Goal: Information Seeking & Learning: Learn about a topic

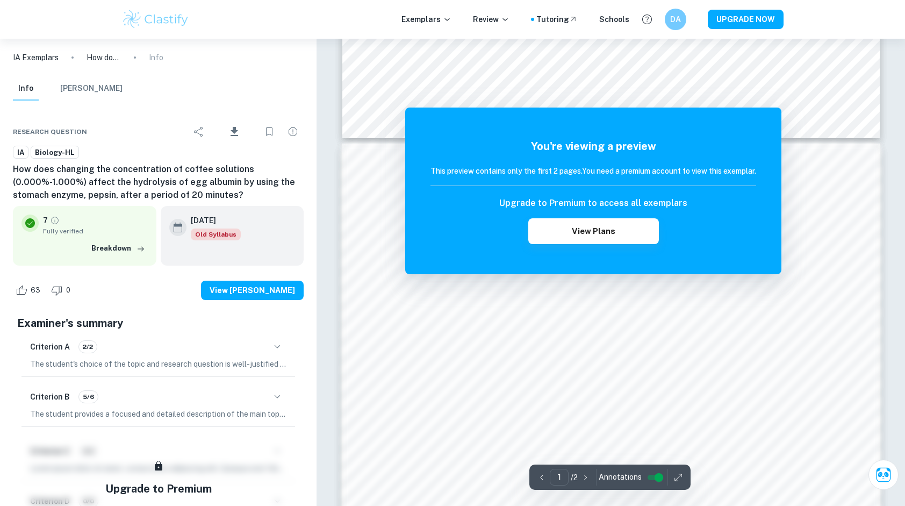
scroll to position [645, 0]
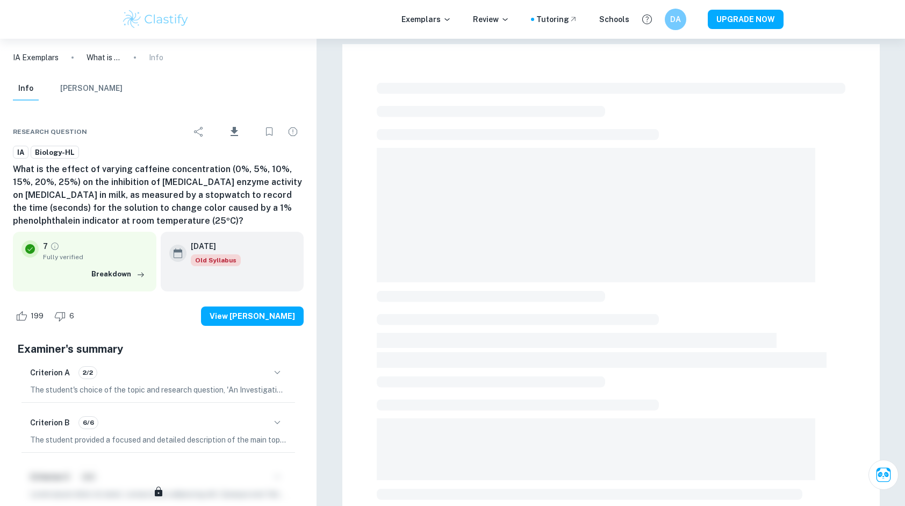
checkbox input "true"
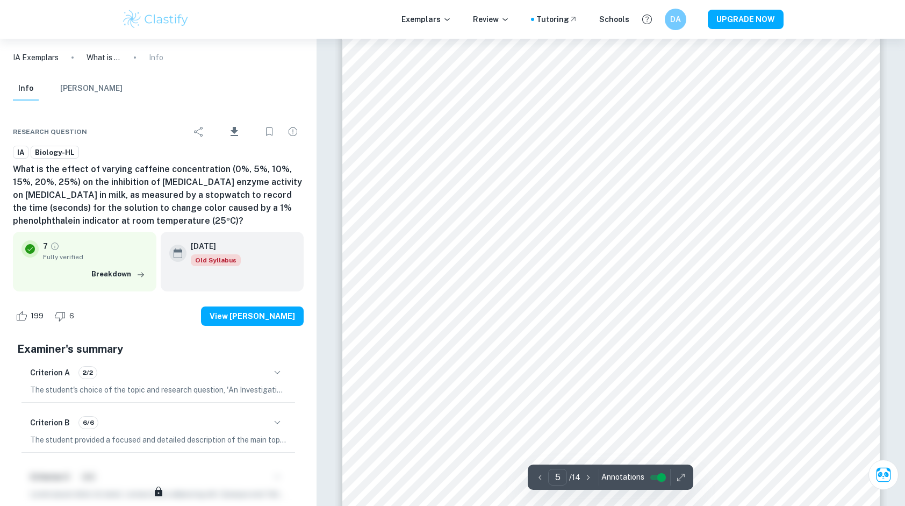
scroll to position [1397, 0]
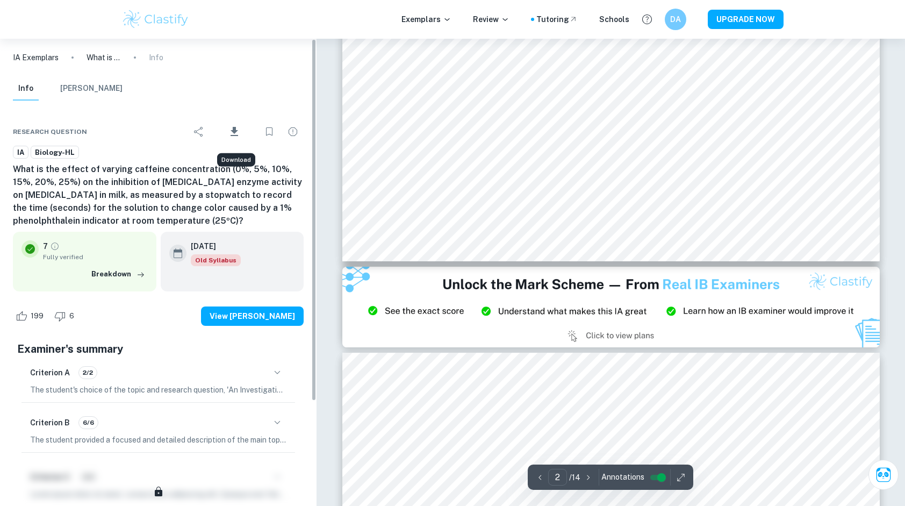
click at [226, 131] on button "Download" at bounding box center [234, 132] width 45 height 28
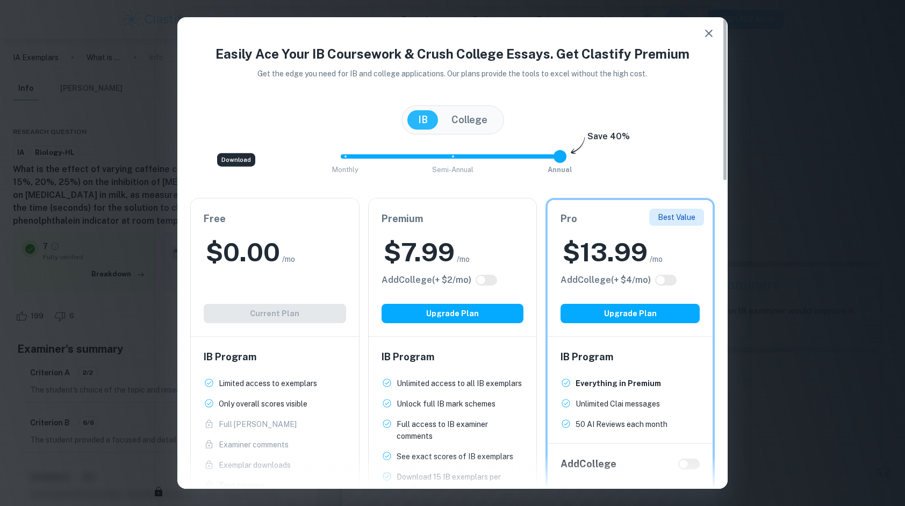
click at [272, 325] on div "Free $ 0.00 /mo Add College (+ $ 2 /mo) Current Plan" at bounding box center [275, 267] width 168 height 138
click at [707, 30] on icon "button" at bounding box center [708, 33] width 13 height 13
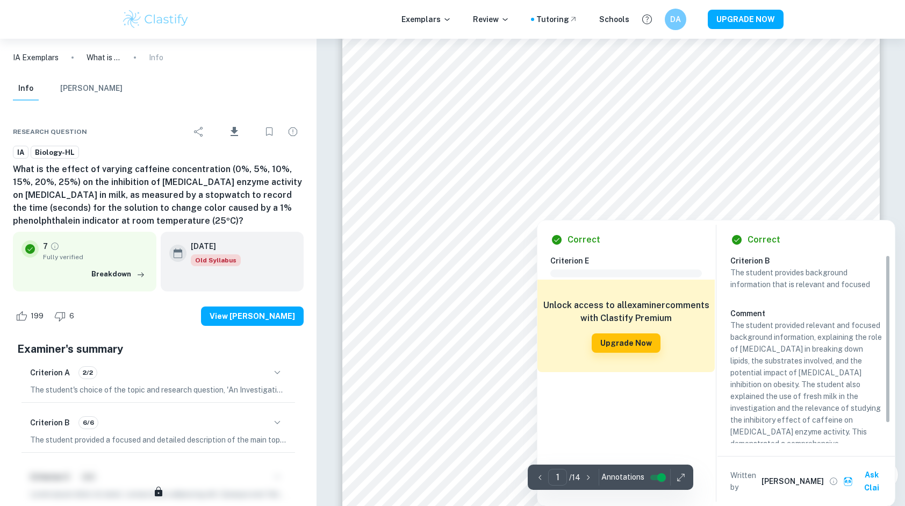
scroll to position [0, 0]
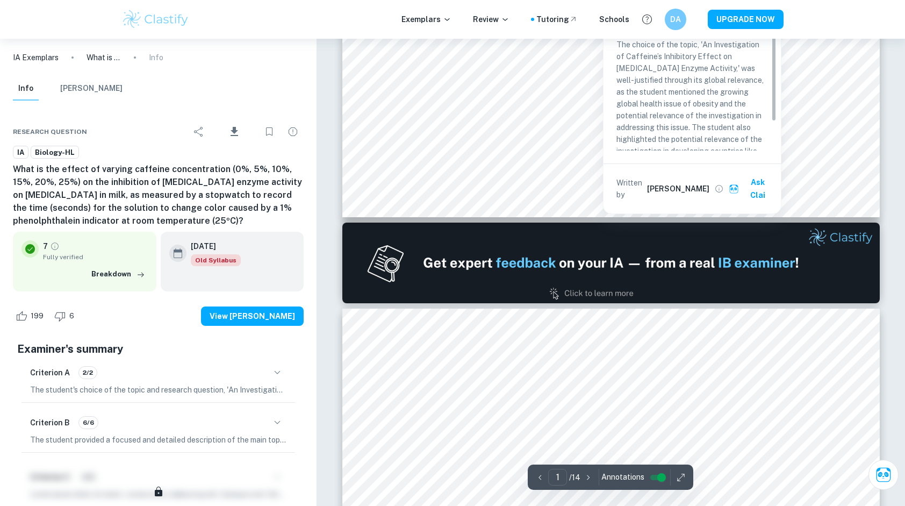
type input "2"
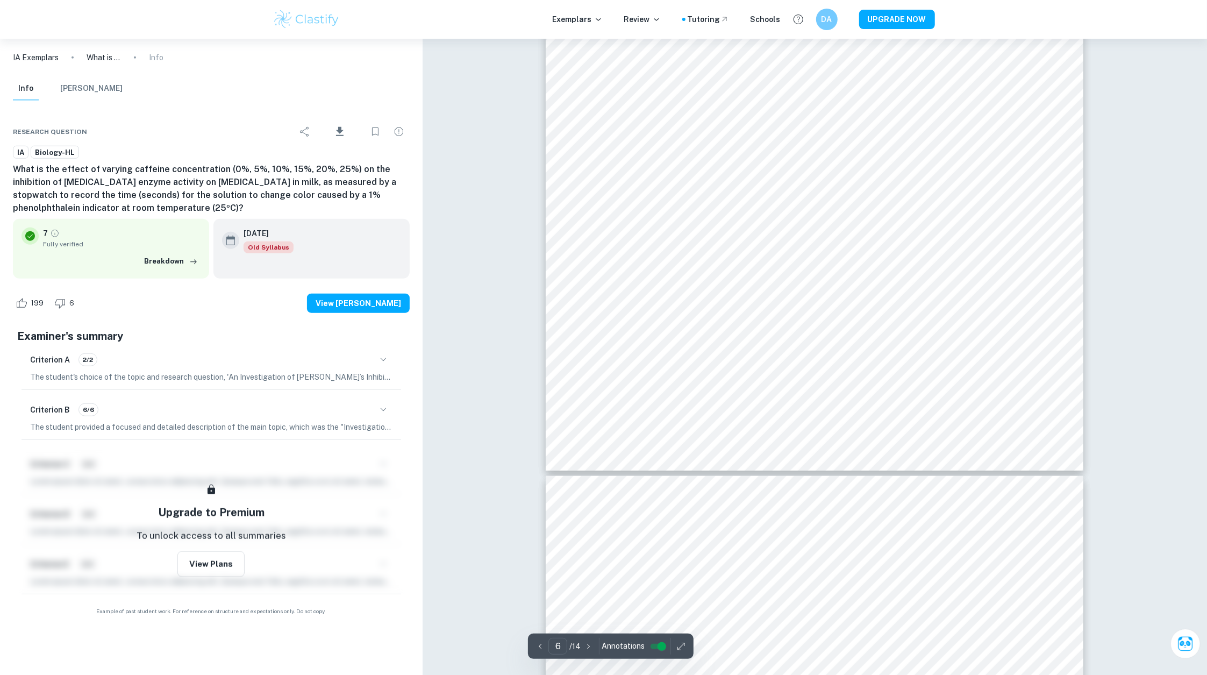
scroll to position [4331, 0]
type input "7"
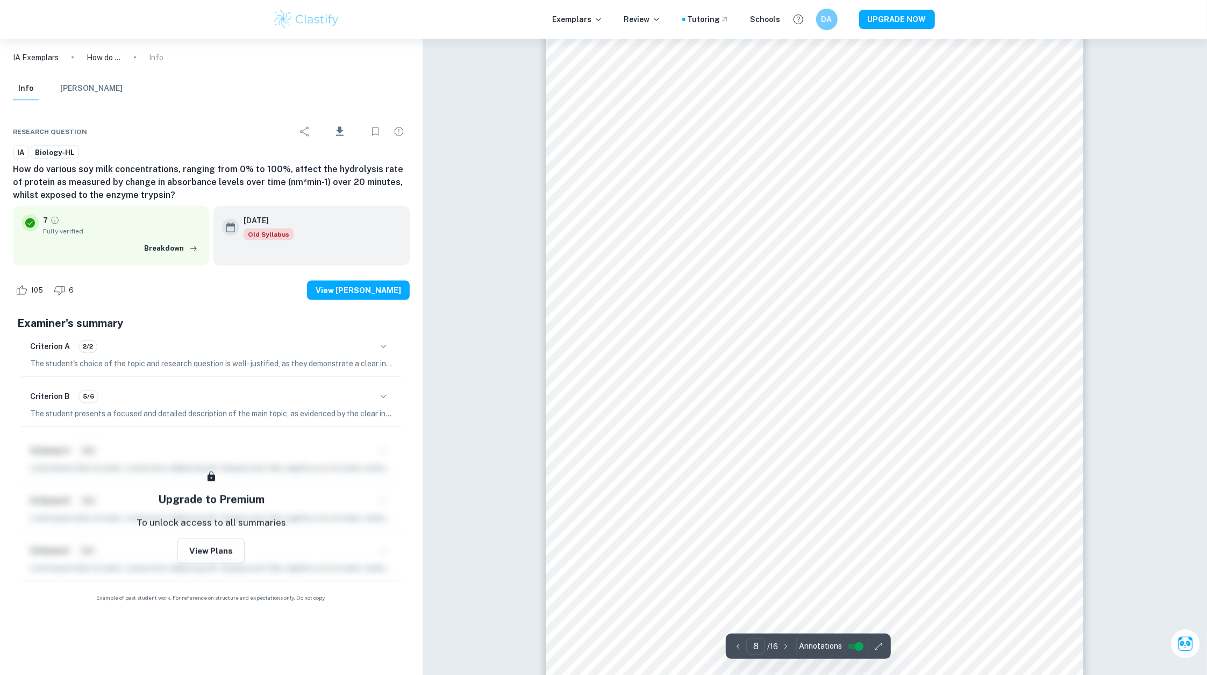
scroll to position [5275, 0]
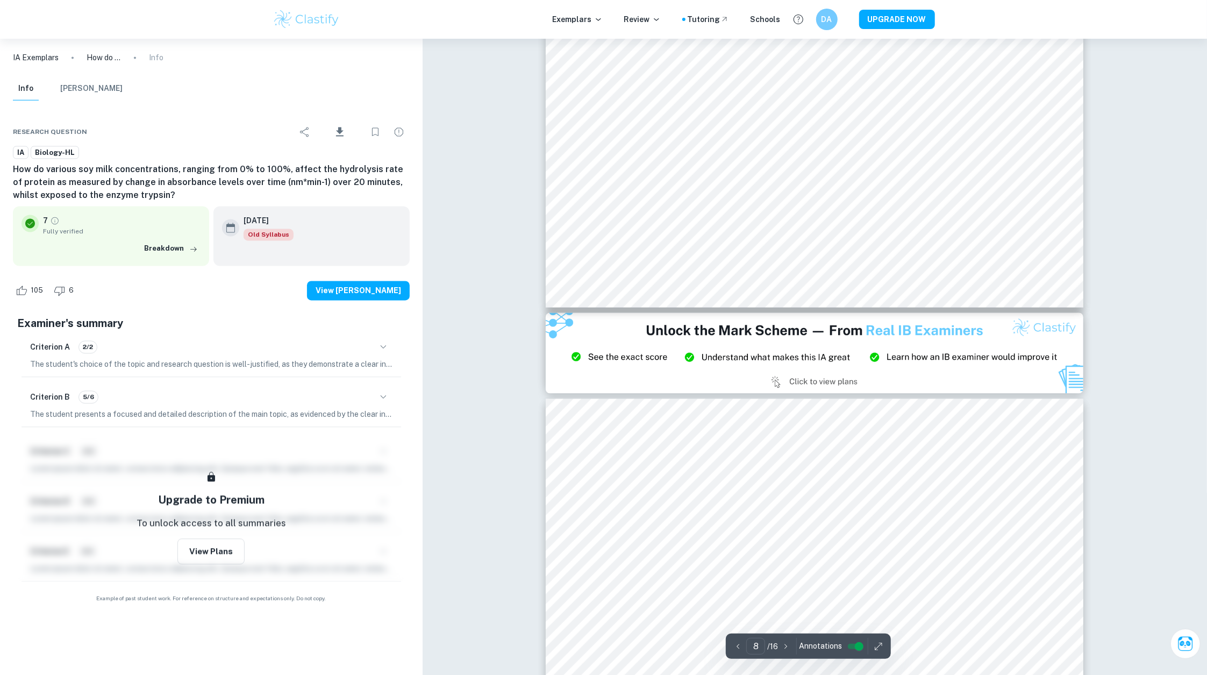
type input "9"
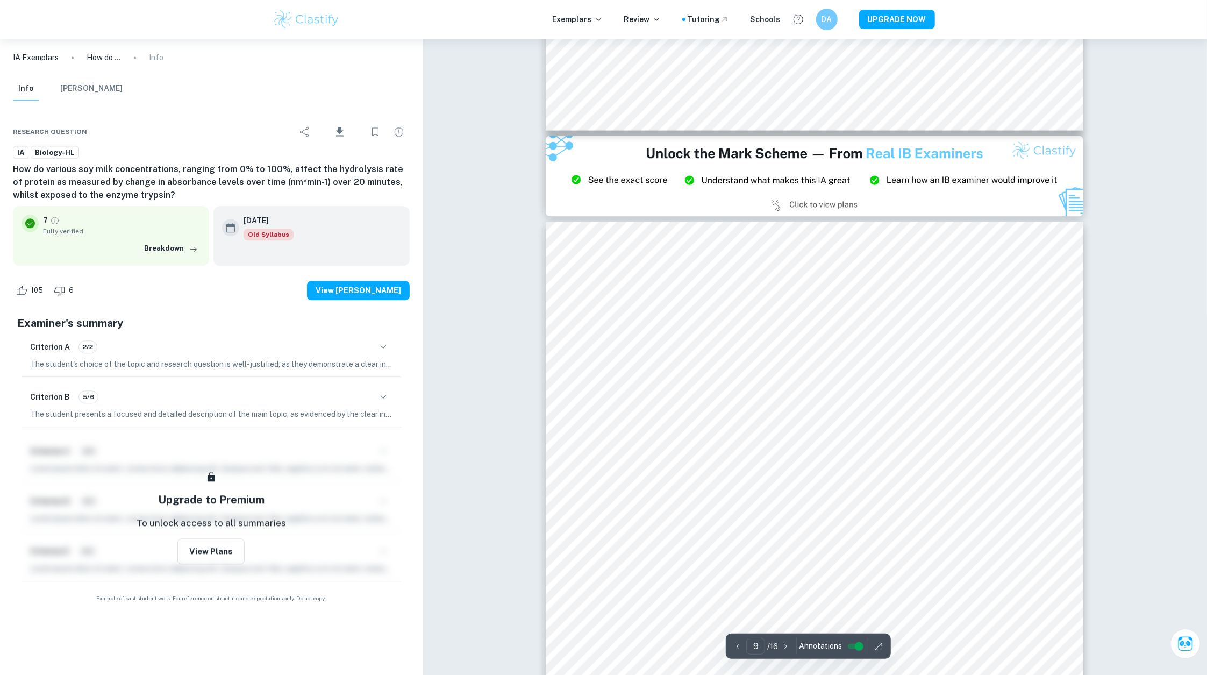
scroll to position [5840, 0]
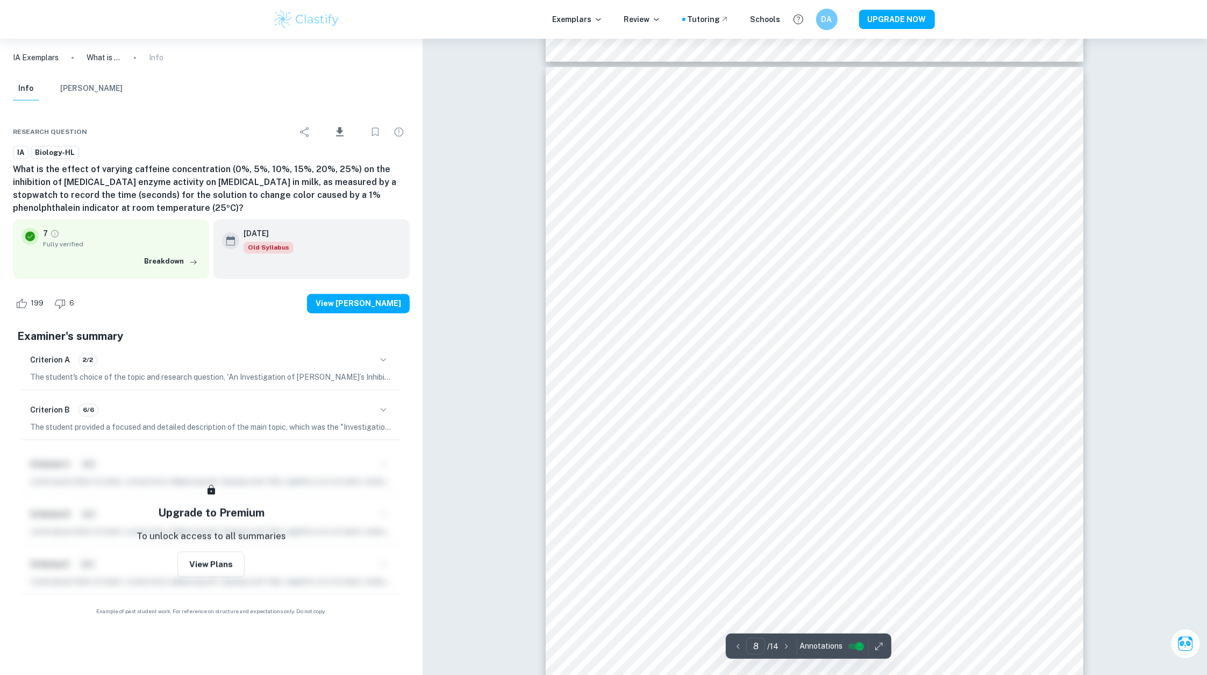
scroll to position [6007, 0]
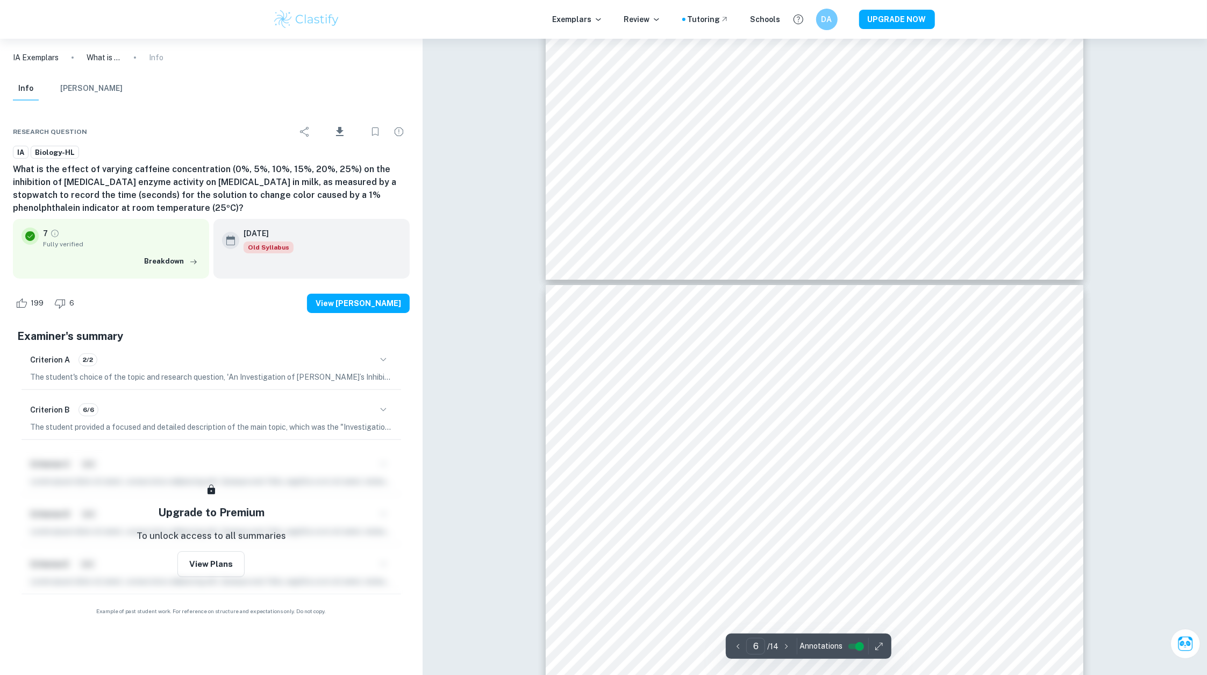
type input "5"
